Goal: Information Seeking & Learning: Compare options

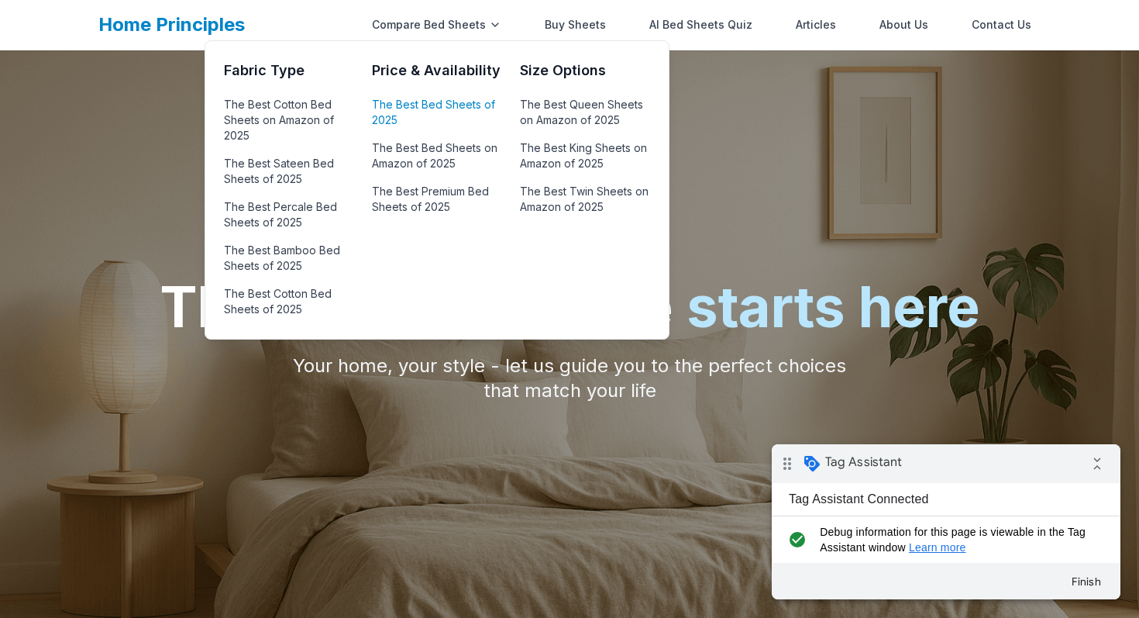
click at [417, 99] on link "The Best Bed Sheets of 2025" at bounding box center [436, 112] width 129 height 37
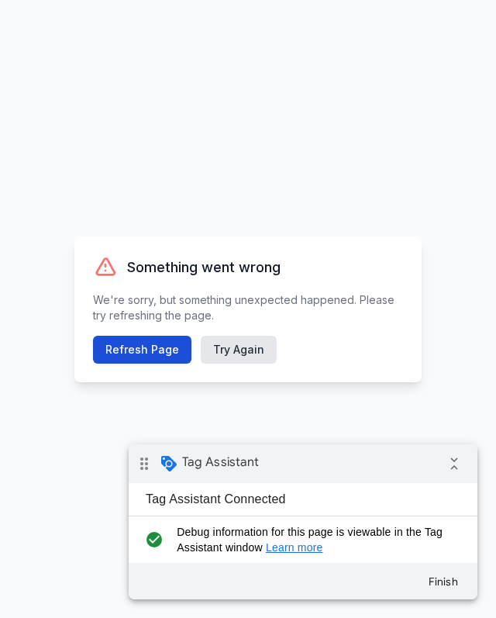
click at [147, 346] on button "Refresh Page" at bounding box center [142, 350] width 98 height 28
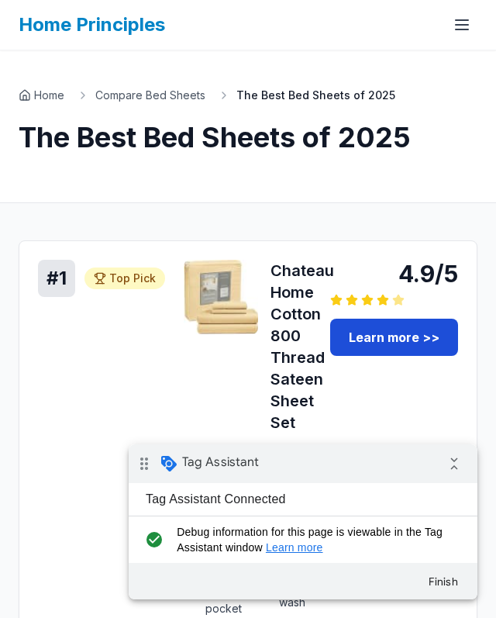
click at [372, 345] on link "Learn more >>" at bounding box center [394, 337] width 128 height 37
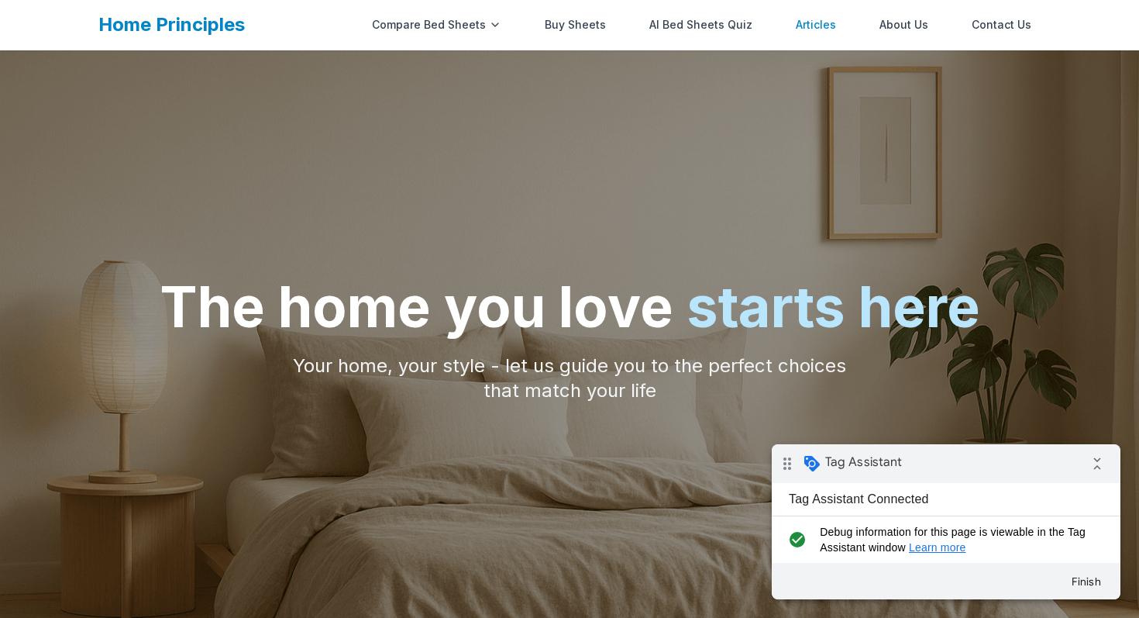
click at [809, 25] on link "Articles" at bounding box center [816, 24] width 59 height 31
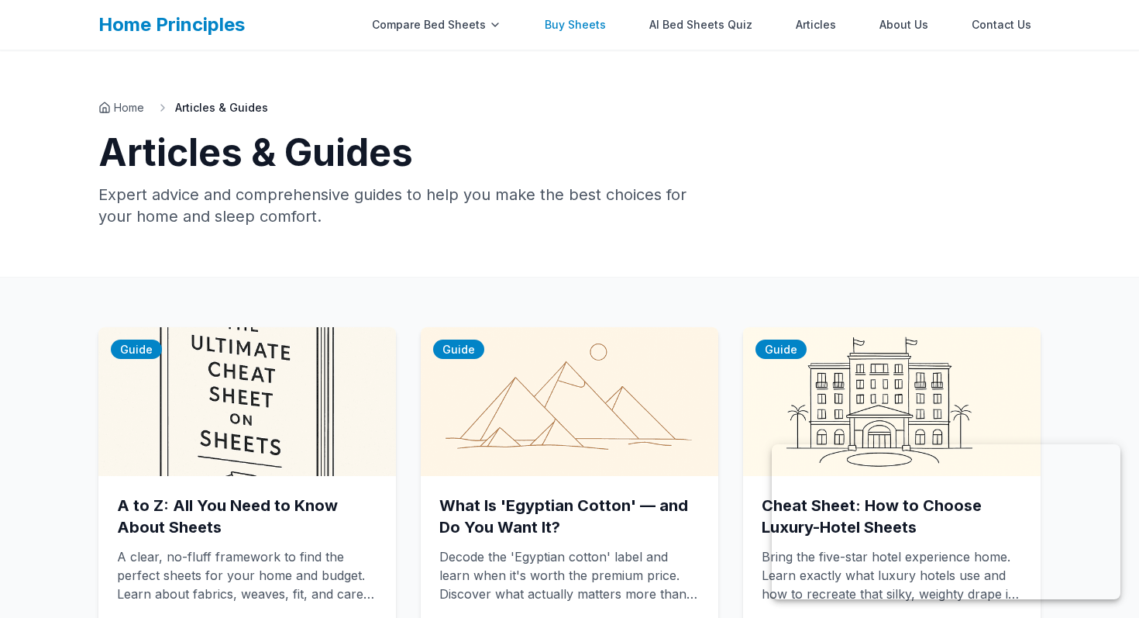
click at [567, 32] on link "Buy Sheets" at bounding box center [576, 24] width 80 height 31
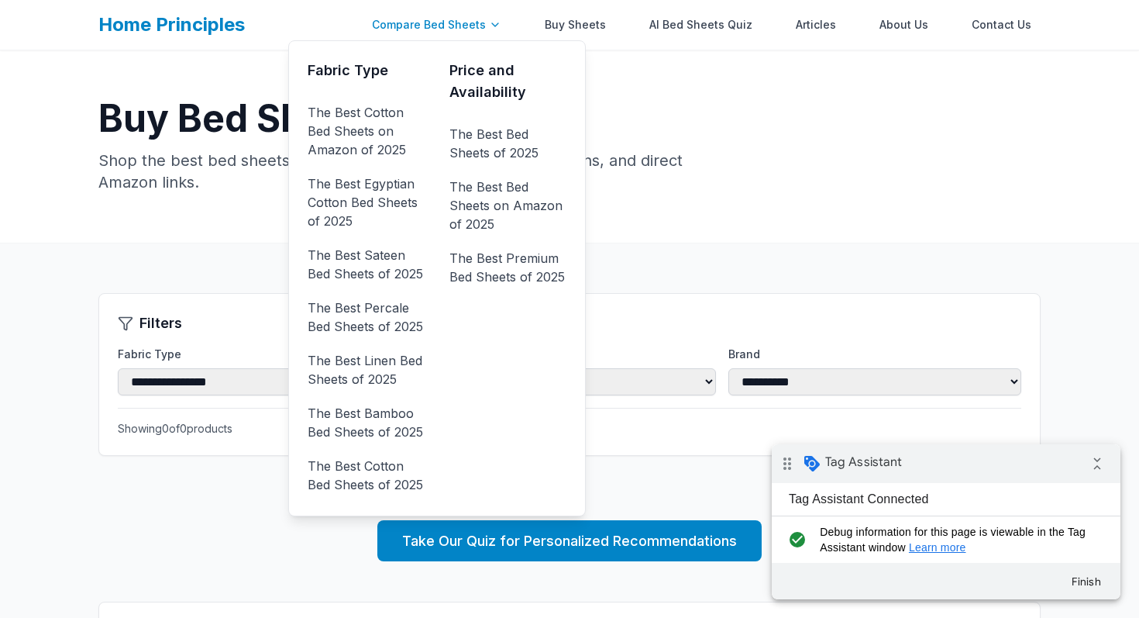
click at [465, 33] on div "Compare Bed Sheets" at bounding box center [437, 24] width 148 height 31
click at [381, 176] on link "The Best Egyptian Cotton Bed Sheets of 2025" at bounding box center [366, 202] width 117 height 62
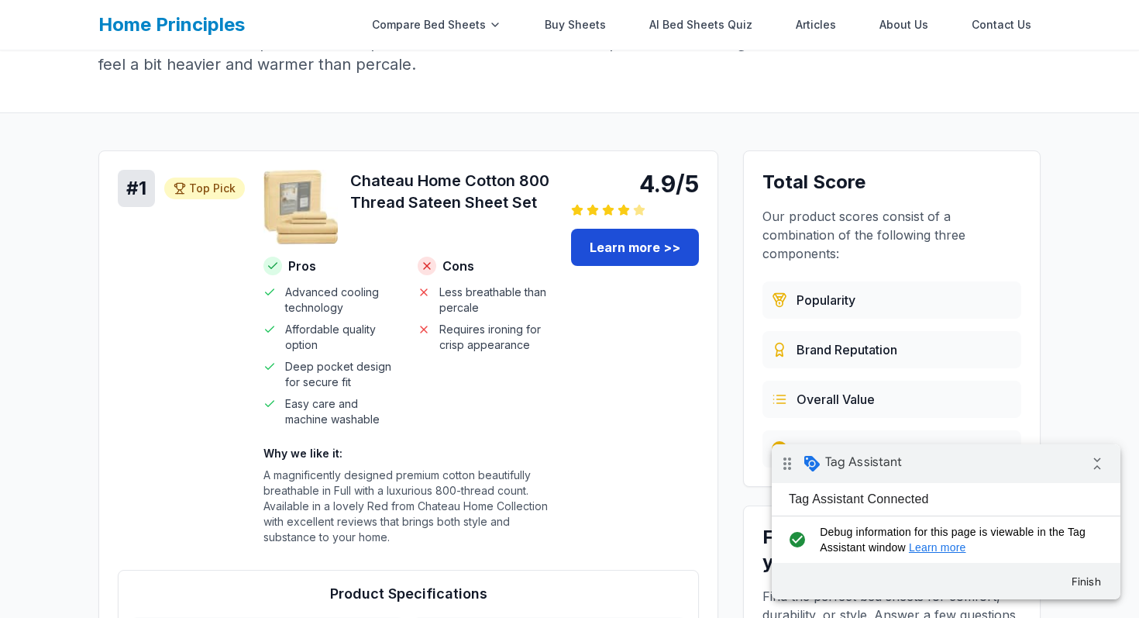
click at [618, 260] on link "Learn more >>" at bounding box center [635, 247] width 128 height 37
click at [601, 18] on link "Buy Sheets" at bounding box center [576, 24] width 80 height 31
